Goal: Information Seeking & Learning: Learn about a topic

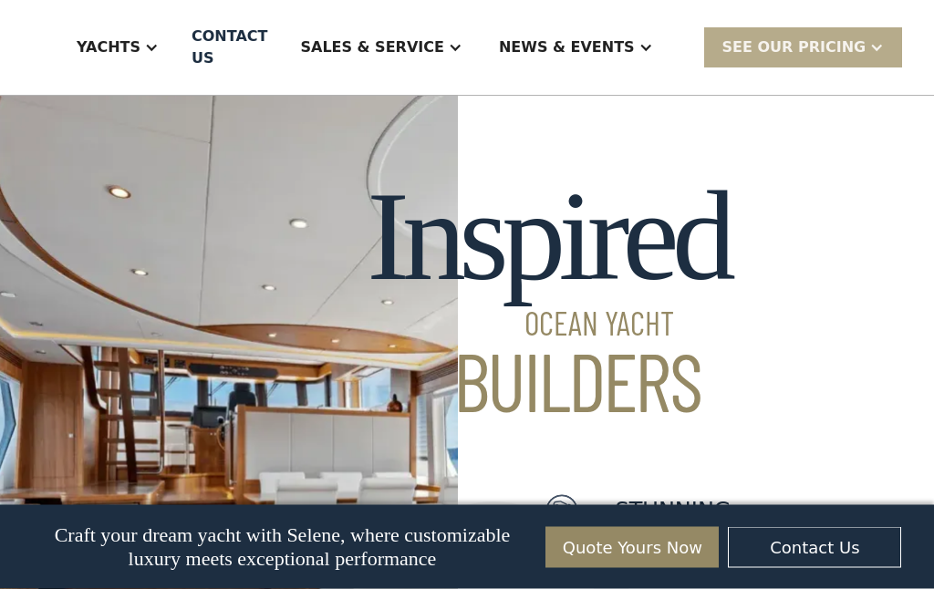
scroll to position [930, 0]
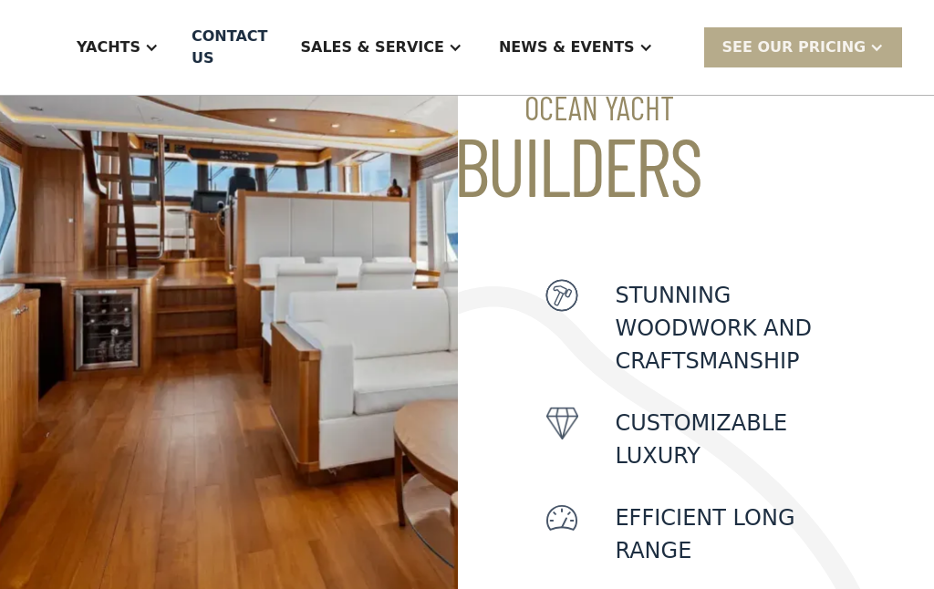
click at [140, 49] on div "Yachts" at bounding box center [109, 47] width 64 height 22
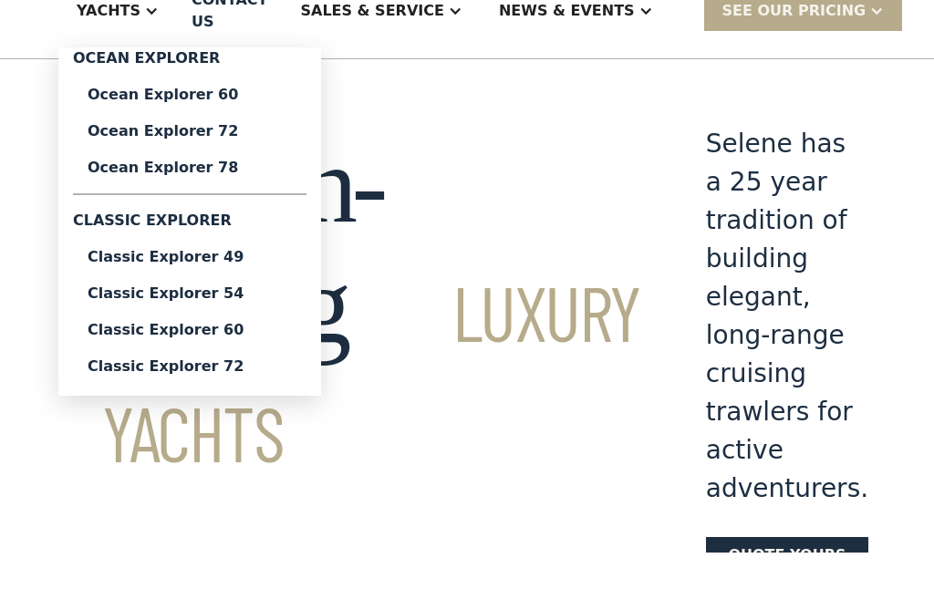
scroll to position [39, 0]
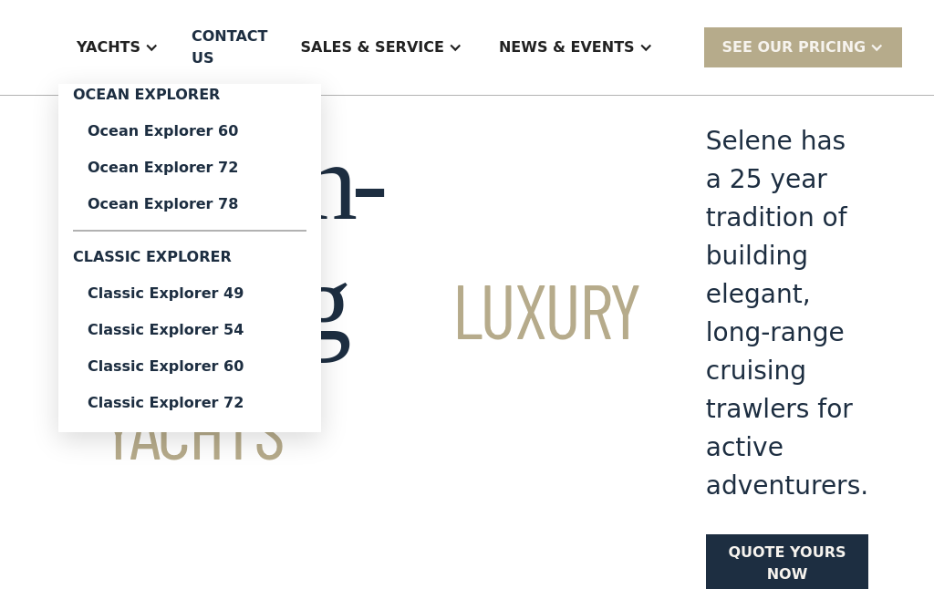
click at [163, 323] on div "Classic Explorer 54" at bounding box center [190, 330] width 204 height 15
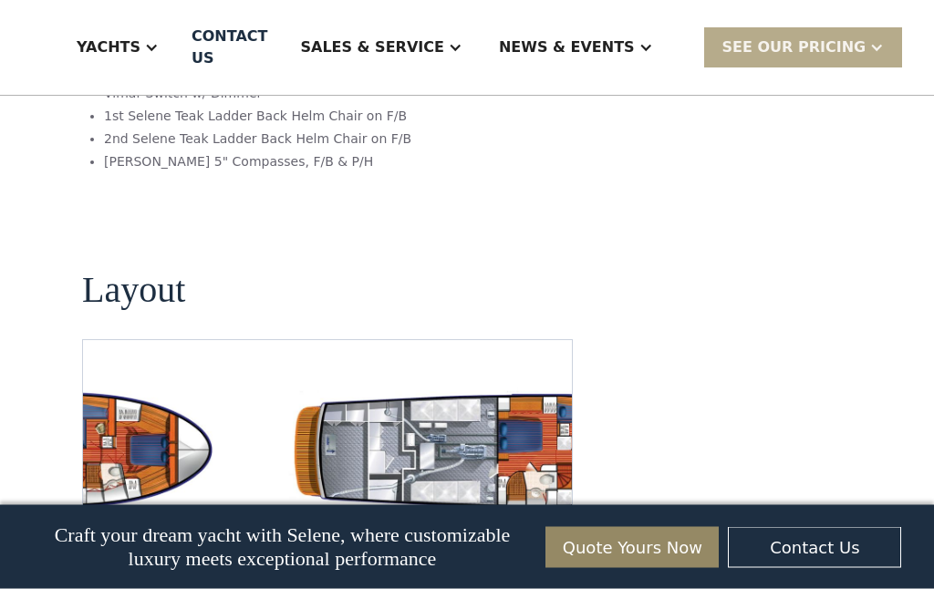
scroll to position [3203, 0]
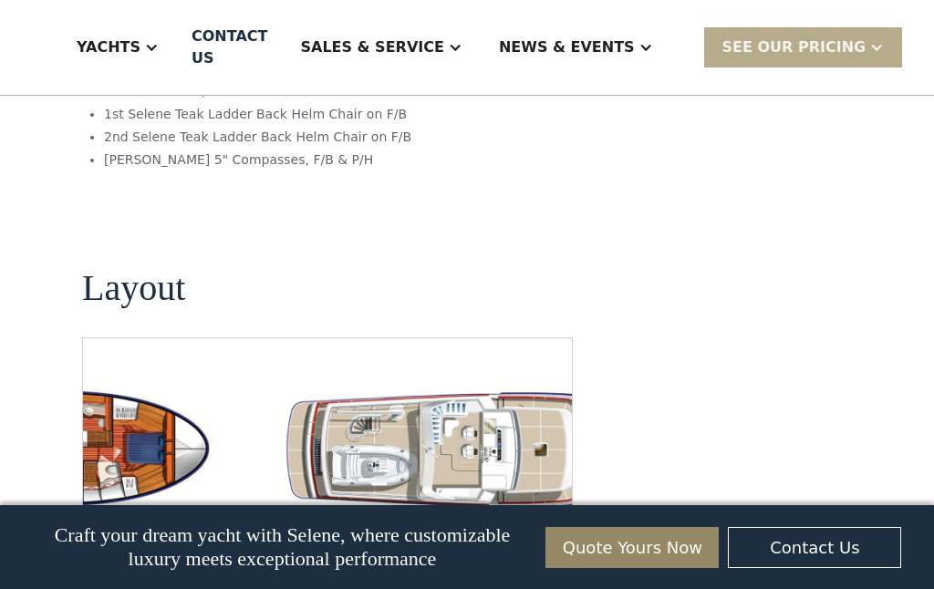
click at [480, 382] on img "open lightbox" at bounding box center [503, 449] width 460 height 134
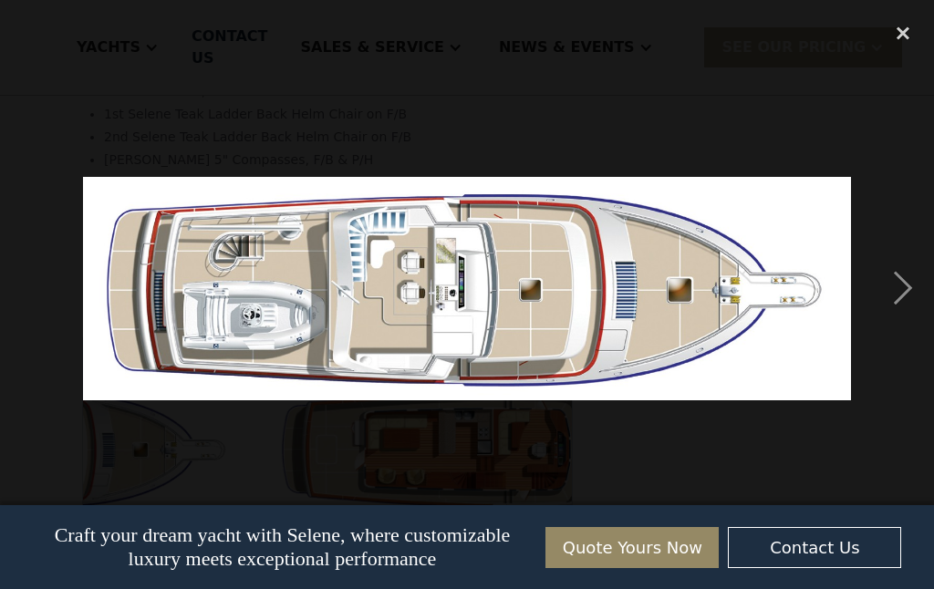
click at [912, 292] on div "next image" at bounding box center [903, 288] width 62 height 551
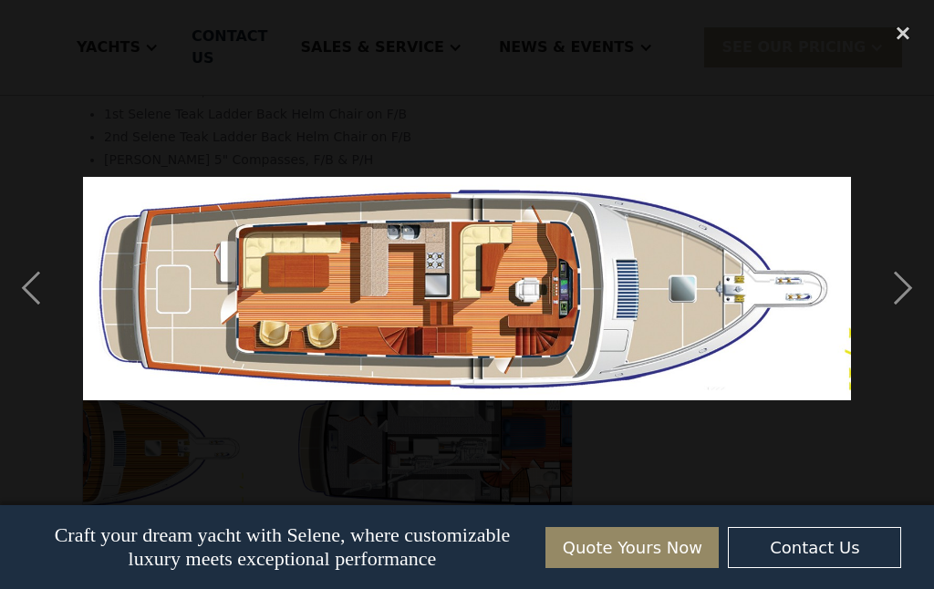
click at [907, 286] on div "next image" at bounding box center [903, 288] width 62 height 551
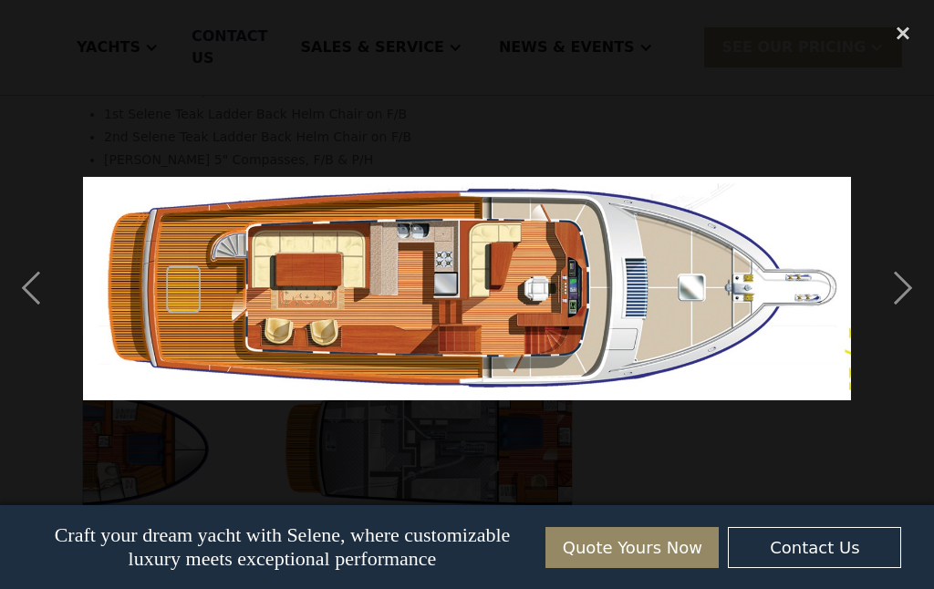
click at [40, 291] on div "previous image" at bounding box center [31, 288] width 62 height 551
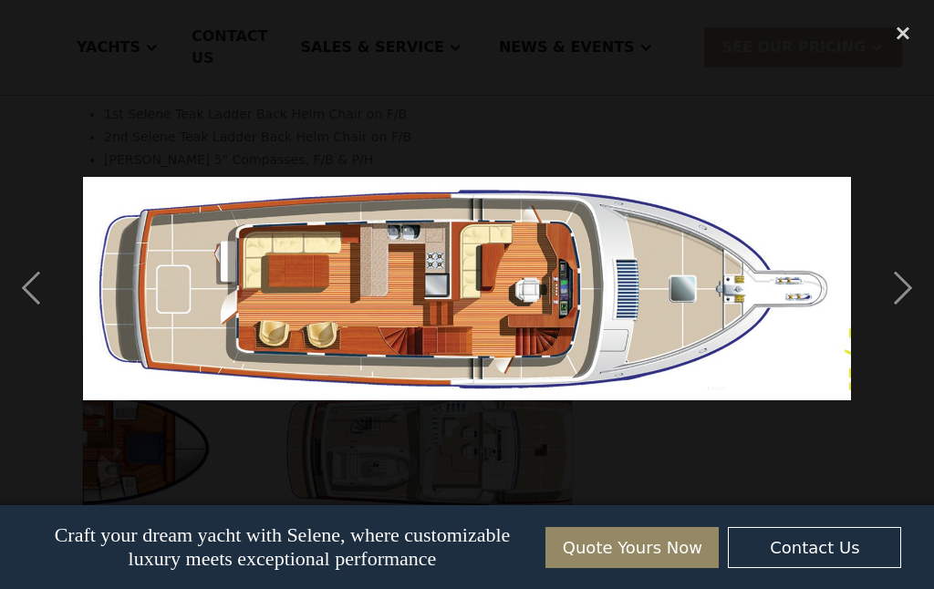
click at [903, 290] on div "next image" at bounding box center [903, 288] width 62 height 551
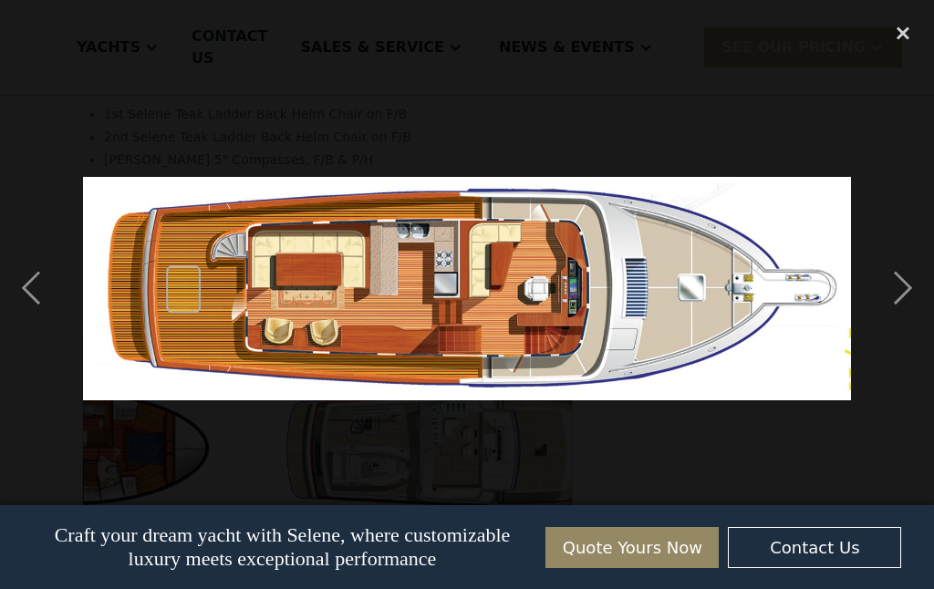
click at [895, 296] on div "next image" at bounding box center [903, 288] width 62 height 551
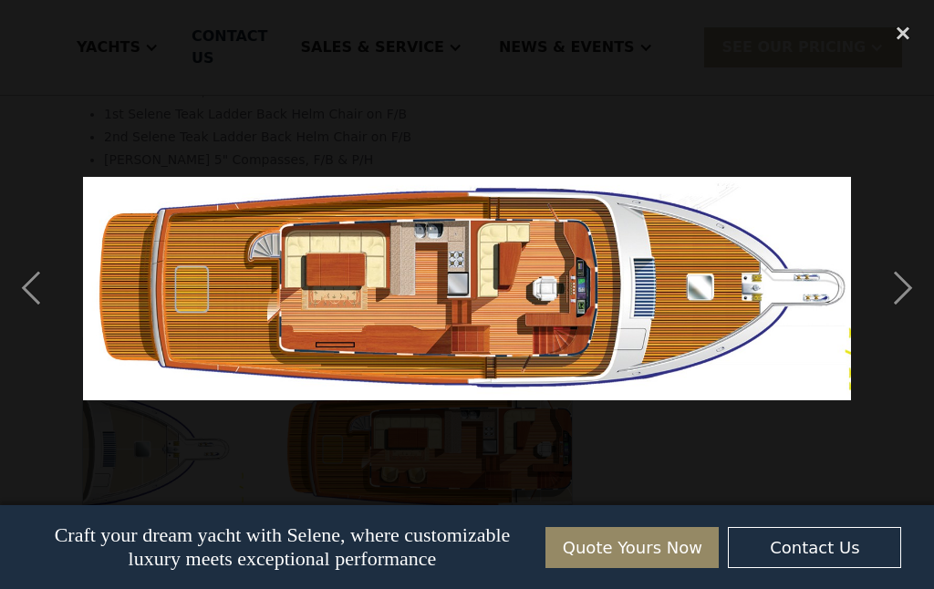
click at [904, 295] on div "next image" at bounding box center [903, 288] width 62 height 551
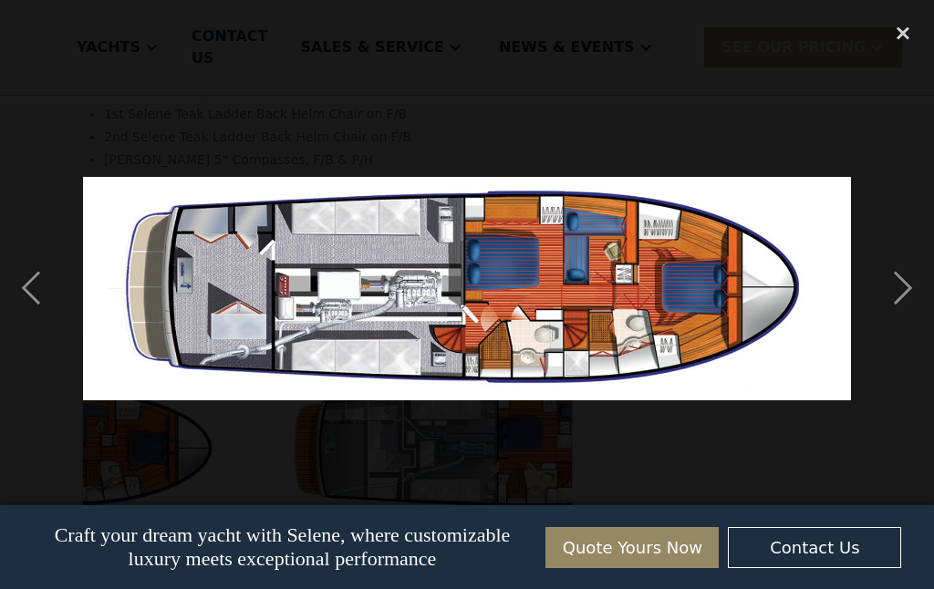
click at [903, 316] on div "next image" at bounding box center [903, 288] width 62 height 551
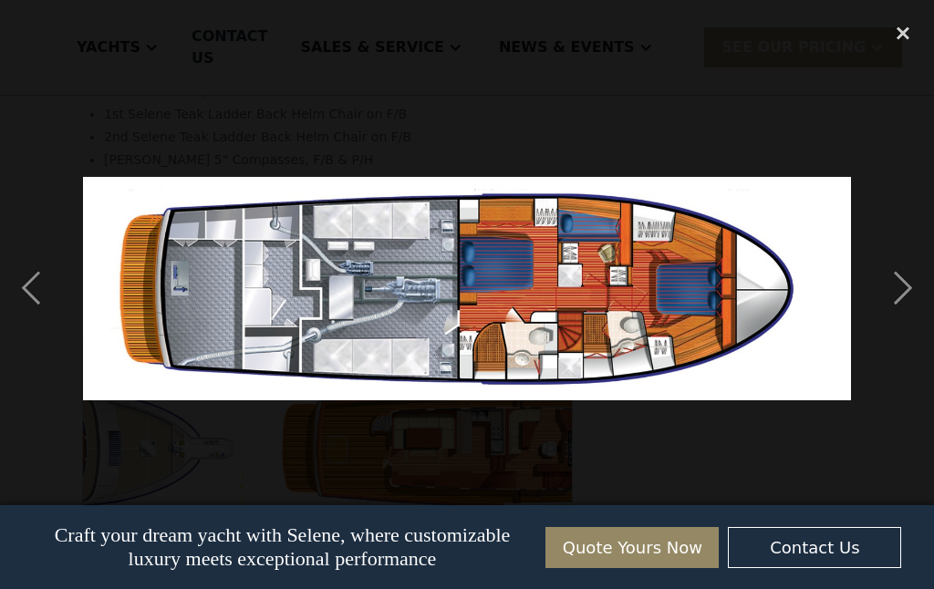
click at [907, 308] on div "next image" at bounding box center [903, 288] width 62 height 551
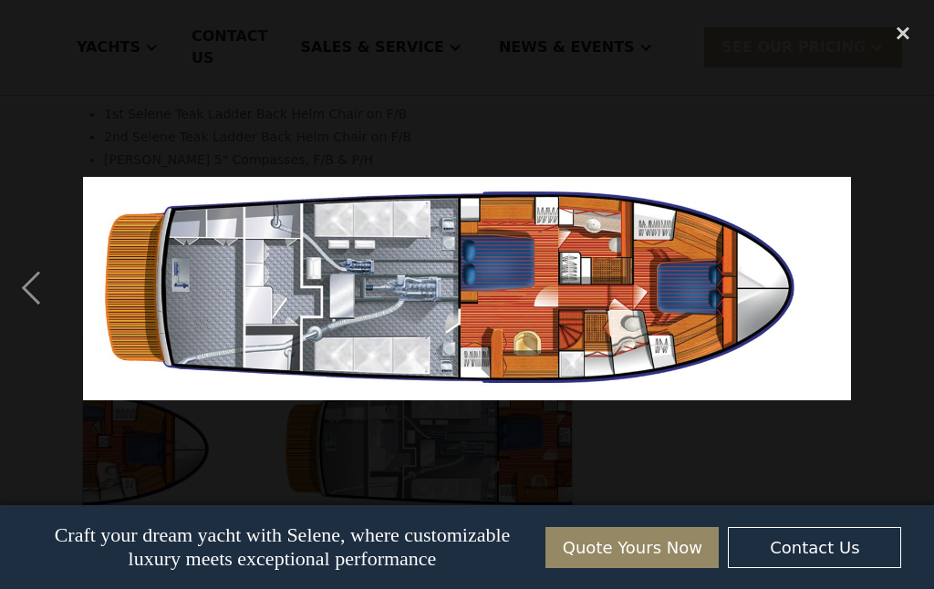
click at [39, 302] on div "previous image" at bounding box center [31, 288] width 62 height 551
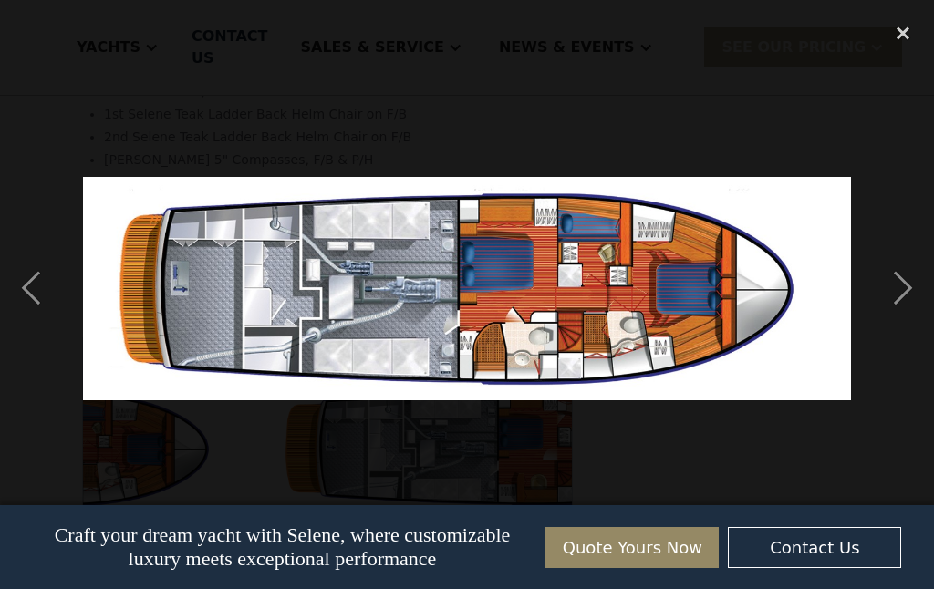
click at [38, 305] on div "previous image" at bounding box center [31, 288] width 62 height 551
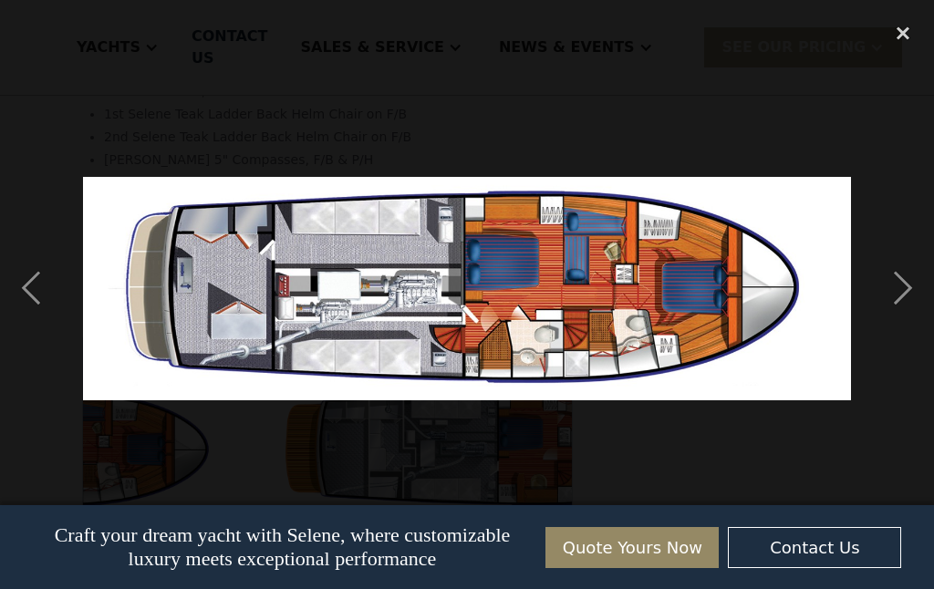
click at [29, 299] on div "previous image" at bounding box center [31, 288] width 62 height 551
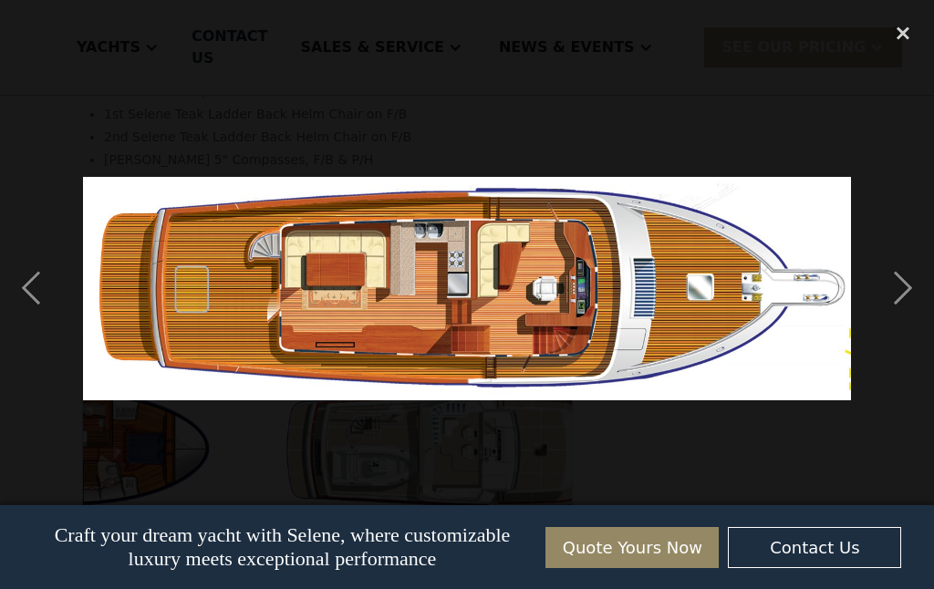
click at [44, 316] on div "previous image" at bounding box center [31, 288] width 62 height 551
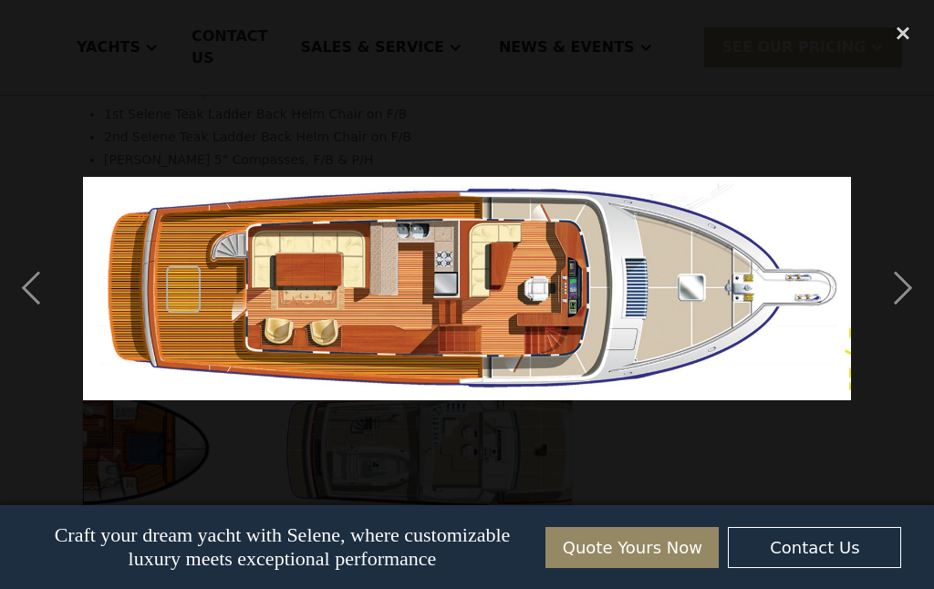
click at [26, 316] on div "previous image" at bounding box center [31, 288] width 62 height 551
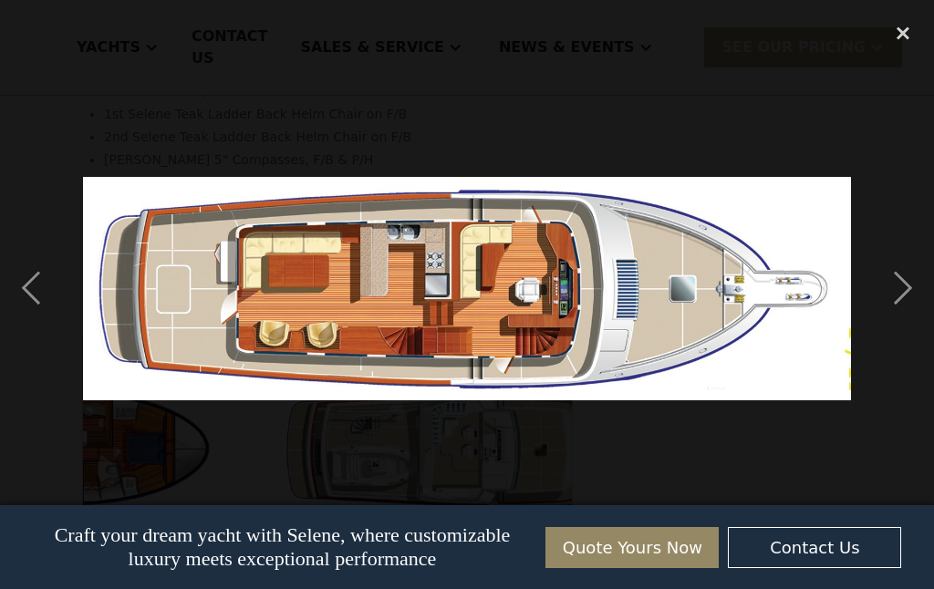
click at [33, 306] on div "previous image" at bounding box center [31, 288] width 62 height 551
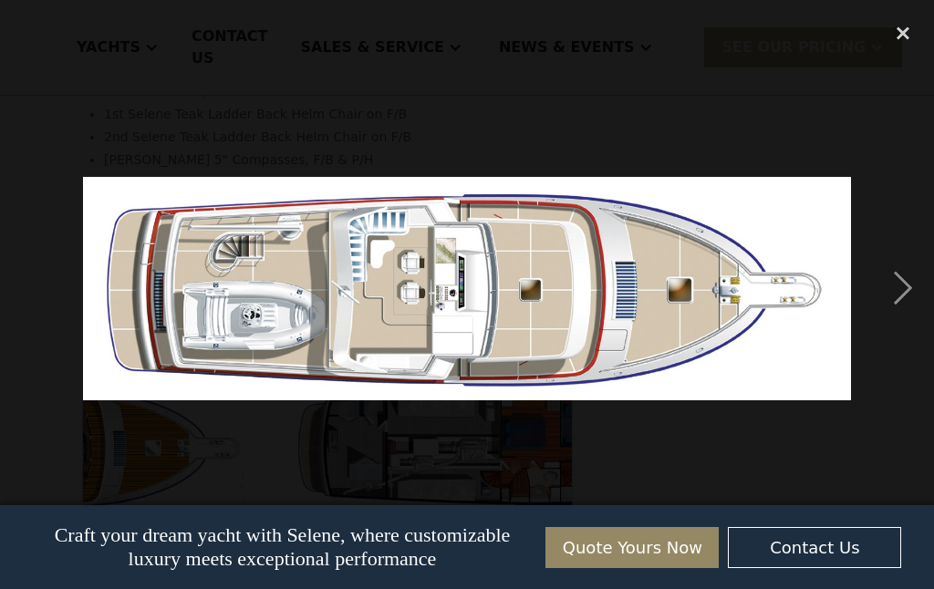
click at [894, 30] on div "close lightbox" at bounding box center [903, 33] width 62 height 40
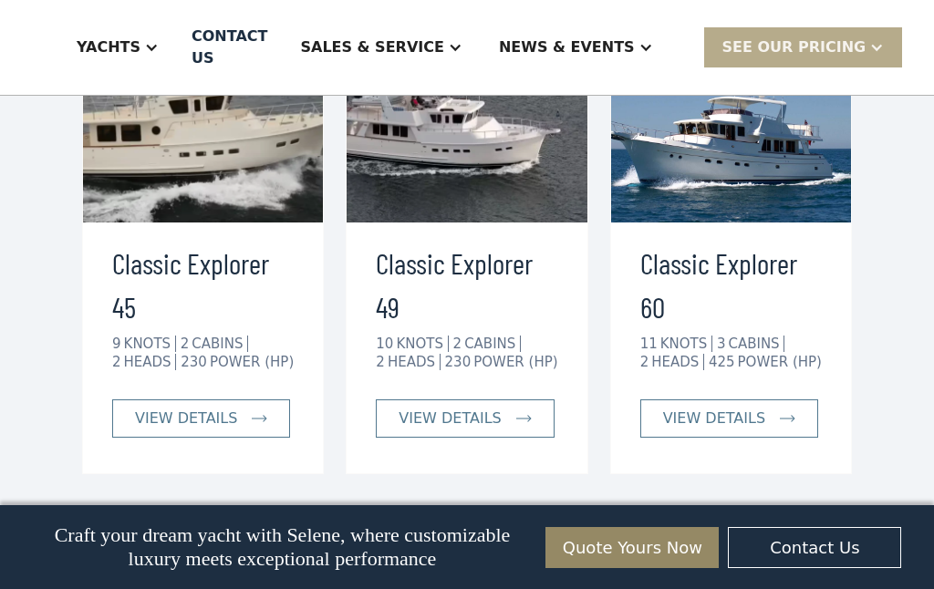
scroll to position [4088, 0]
